Goal: Obtain resource: Download file/media

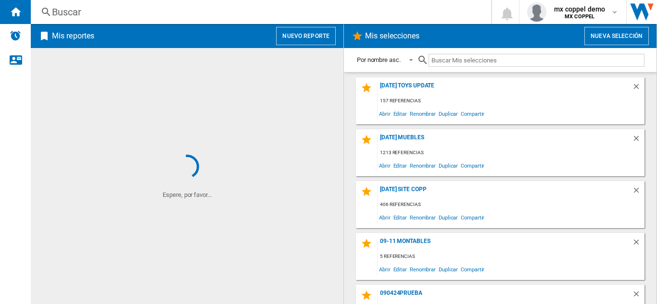
click at [148, 6] on div "Buscar" at bounding box center [259, 11] width 414 height 13
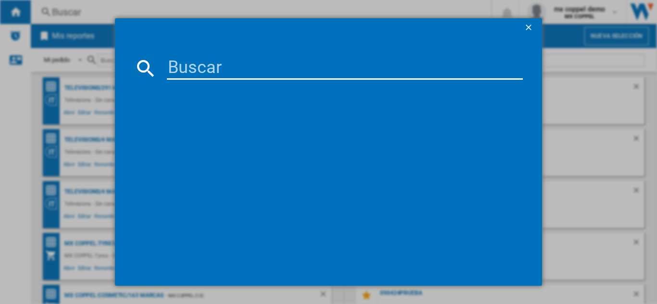
click at [224, 75] on input at bounding box center [345, 68] width 356 height 23
paste input "ACROS AFR2110G GREY"
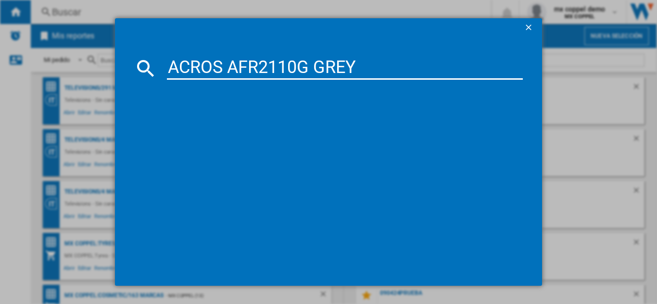
type input "ACROS AFR2110G GREY"
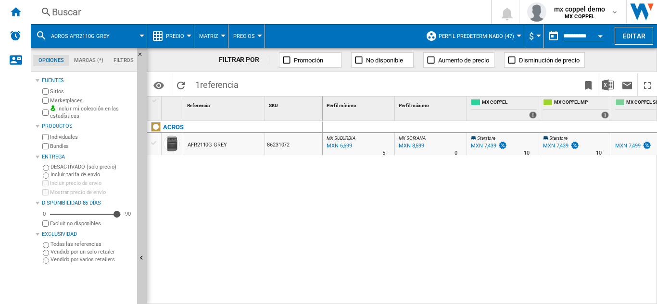
click at [501, 33] on span "Perfil predeterminado (47)" at bounding box center [475, 36] width 75 height 6
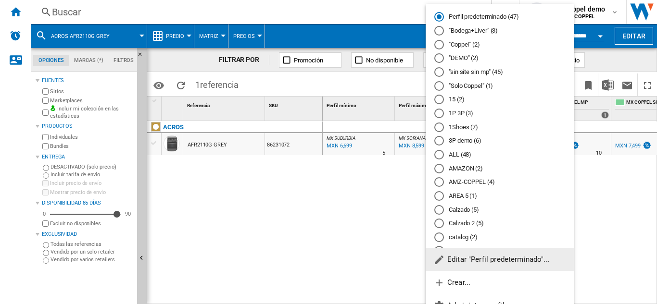
click at [437, 44] on div at bounding box center [439, 45] width 10 height 10
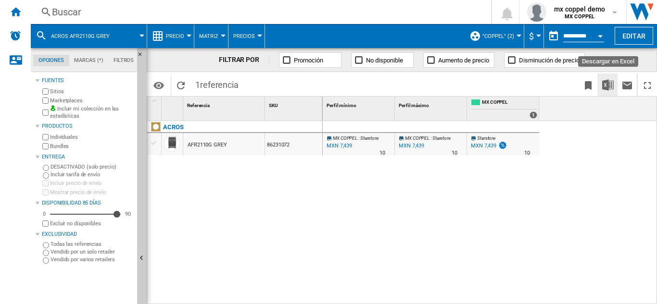
click at [609, 77] on button "Descargar en Excel" at bounding box center [607, 85] width 19 height 23
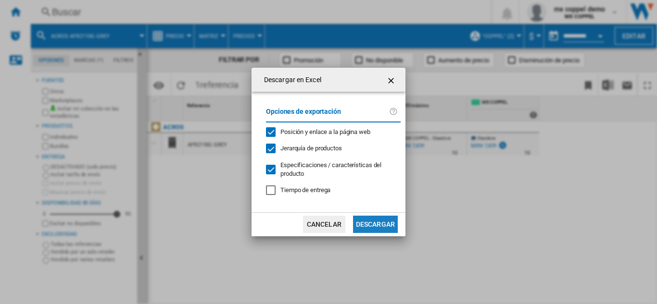
click at [383, 230] on button "Descargar" at bounding box center [375, 224] width 45 height 17
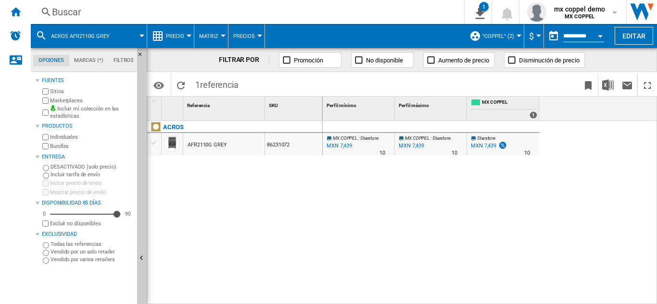
click at [167, 41] on button "Precio" at bounding box center [177, 36] width 23 height 24
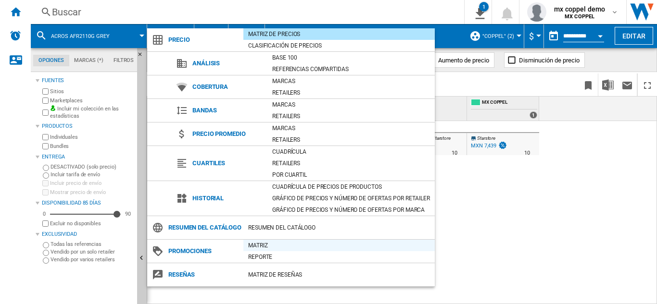
click at [259, 250] on div "Matriz" at bounding box center [338, 246] width 191 height 10
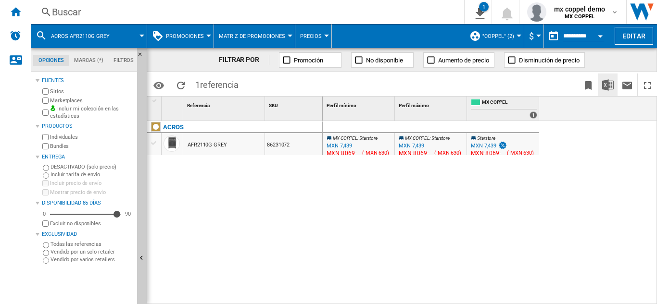
click at [606, 78] on button "Descargar en Excel" at bounding box center [607, 85] width 19 height 23
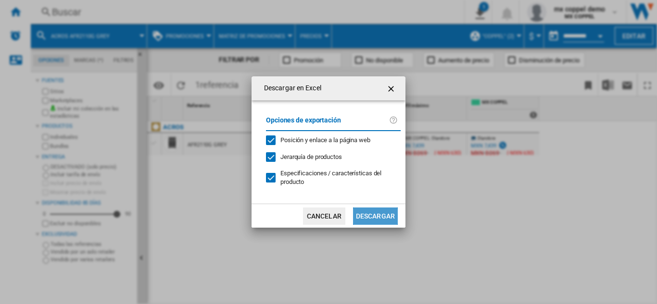
click at [366, 209] on button "Descargar" at bounding box center [375, 216] width 45 height 17
